Goal: Transaction & Acquisition: Purchase product/service

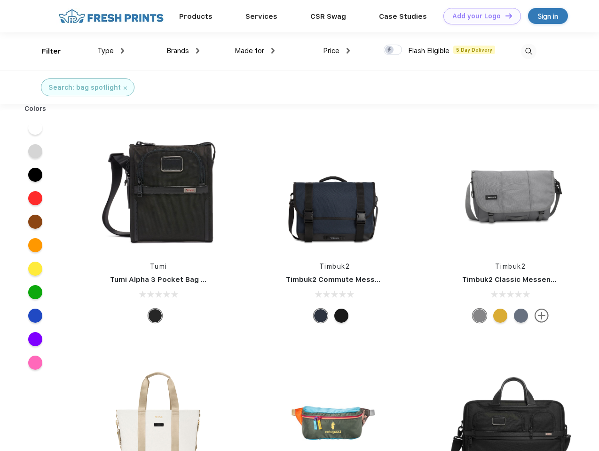
scroll to position [0, 0]
click at [479, 16] on link "Add your Logo Design Tool" at bounding box center [482, 16] width 78 height 16
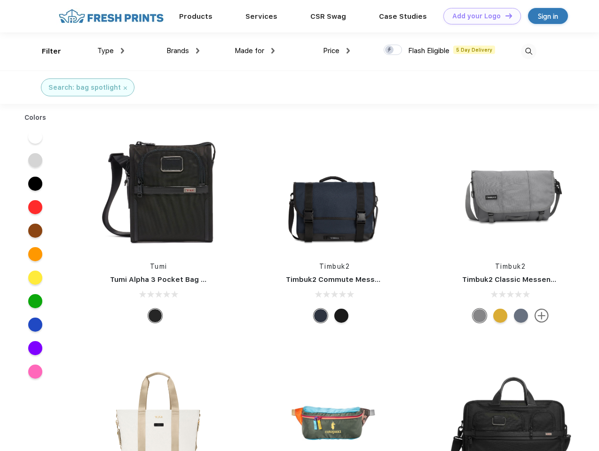
click at [0, 0] on div "Design Tool" at bounding box center [0, 0] width 0 height 0
click at [504, 16] on link "Add your Logo Design Tool" at bounding box center [482, 16] width 78 height 16
click at [45, 51] on div "Filter" at bounding box center [51, 51] width 19 height 11
click at [111, 51] on span "Type" at bounding box center [105, 51] width 16 height 8
click at [183, 51] on span "Brands" at bounding box center [177, 51] width 23 height 8
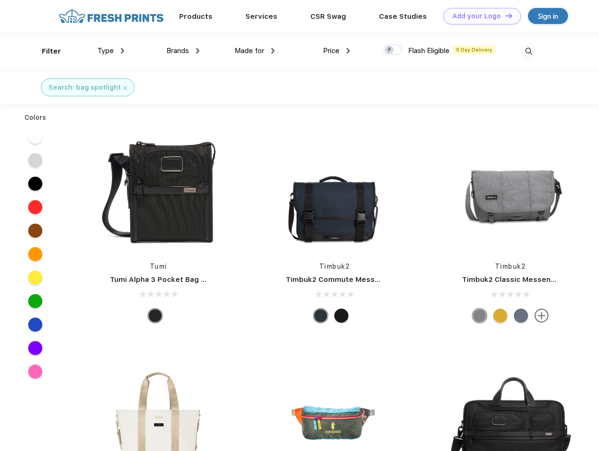
click at [255, 51] on span "Made for" at bounding box center [250, 51] width 30 height 8
click at [337, 51] on span "Price" at bounding box center [331, 51] width 16 height 8
click at [393, 50] on div at bounding box center [393, 50] width 18 height 10
click at [390, 50] on input "checkbox" at bounding box center [387, 47] width 6 height 6
click at [528, 51] on img at bounding box center [529, 52] width 16 height 16
